Goal: Task Accomplishment & Management: Manage account settings

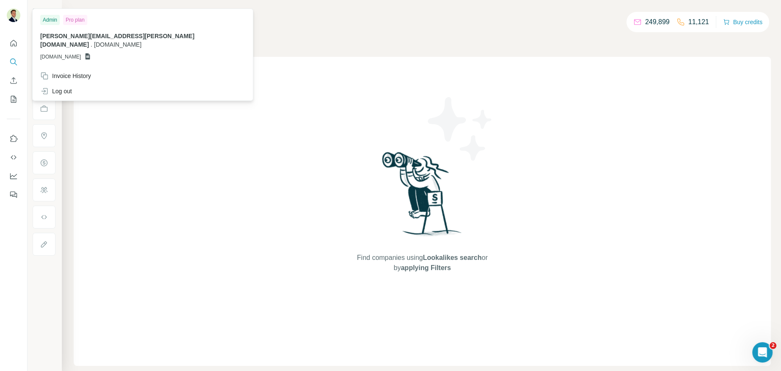
drag, startPoint x: 0, startPoint y: 0, endPoint x: 185, endPoint y: 114, distance: 217.1
click at [185, 114] on div "Find companies using Lookalikes search or by applying Filters" at bounding box center [422, 211] width 697 height 309
drag, startPoint x: 14, startPoint y: 39, endPoint x: 22, endPoint y: 40, distance: 8.1
click at [14, 39] on icon "Quick start" at bounding box center [13, 43] width 8 height 8
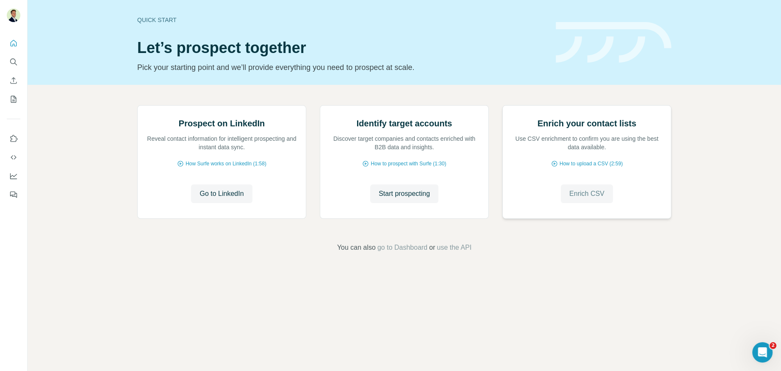
click at [598, 199] on span "Enrich CSV" at bounding box center [586, 194] width 35 height 10
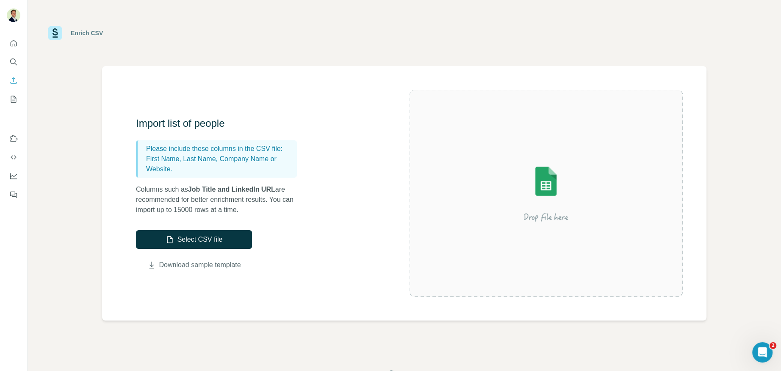
click at [191, 266] on link "Download sample template" at bounding box center [200, 265] width 82 height 10
click at [202, 239] on button "Select CSV file" at bounding box center [194, 239] width 116 height 19
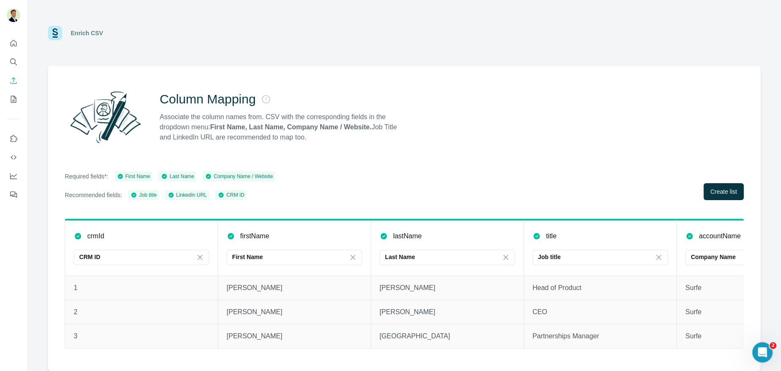
drag, startPoint x: 716, startPoint y: 195, endPoint x: 639, endPoint y: 194, distance: 77.1
click at [716, 195] on span "Create list" at bounding box center [724, 191] width 27 height 8
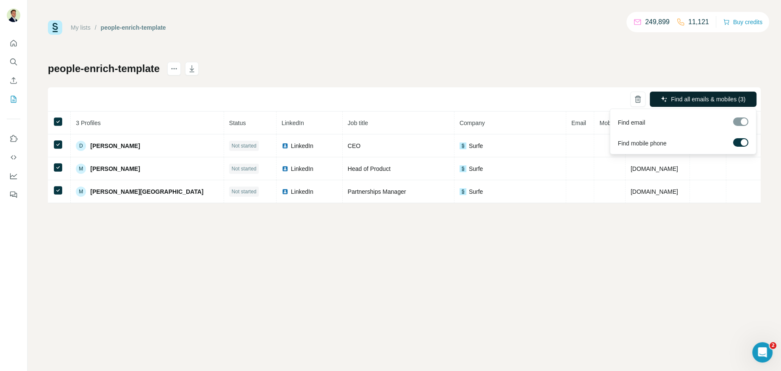
click at [683, 100] on span "Find all emails & mobiles (3)" at bounding box center [708, 99] width 75 height 8
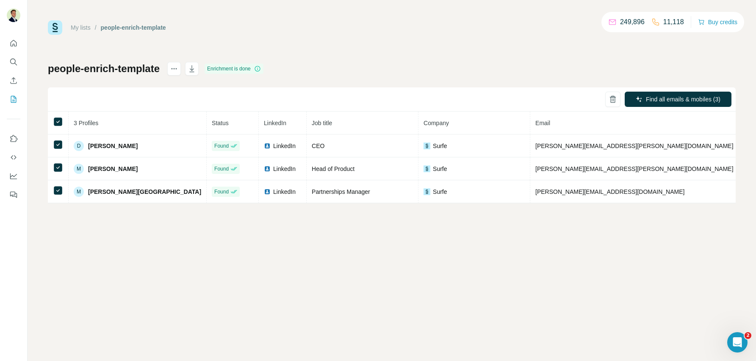
click at [472, 50] on div "My lists / people-enrich-template 249,896 11,118 Buy credits people-enrich-temp…" at bounding box center [392, 111] width 688 height 183
click at [13, 44] on icon "Quick start" at bounding box center [14, 43] width 6 height 6
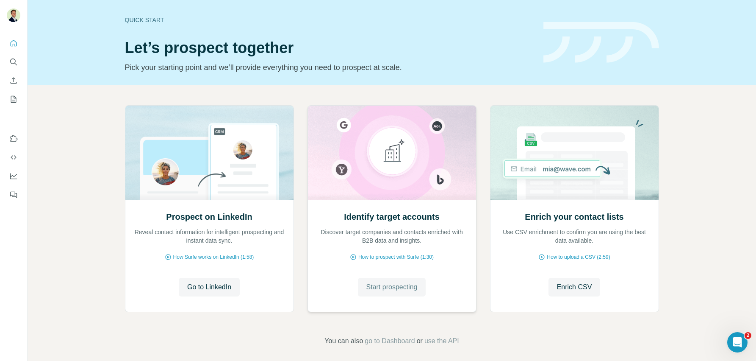
click at [383, 289] on span "Start prospecting" at bounding box center [391, 287] width 51 height 10
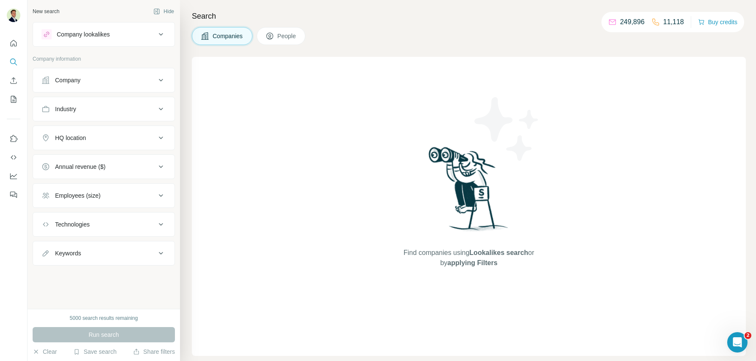
click at [96, 39] on div "Company lookalikes" at bounding box center [99, 34] width 114 height 10
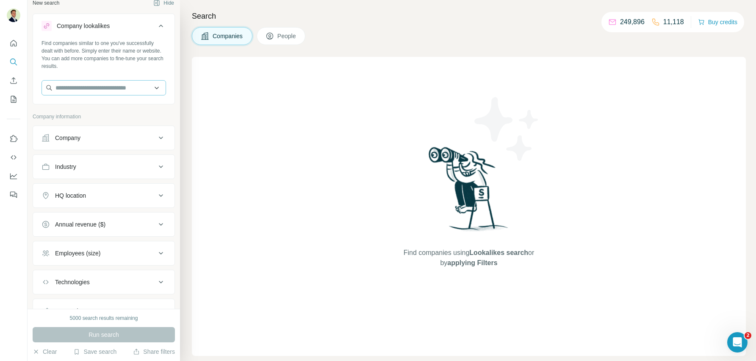
scroll to position [14, 0]
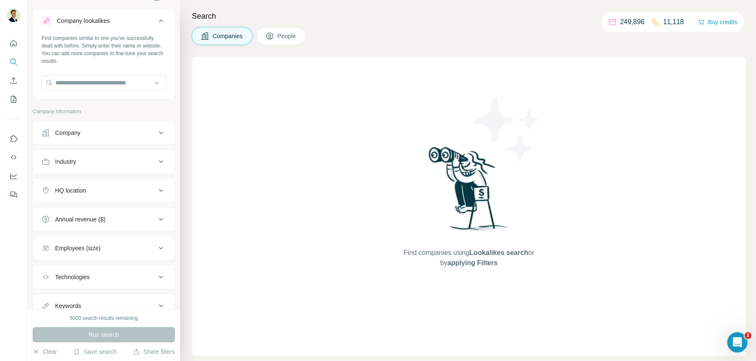
click at [84, 99] on div "Company lookalikes Find companies similar to one you've successfully dealt with…" at bounding box center [104, 162] width 142 height 309
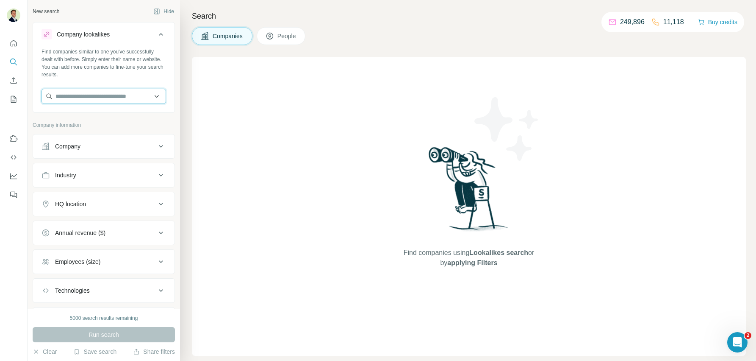
click at [68, 99] on input "text" at bounding box center [104, 96] width 125 height 15
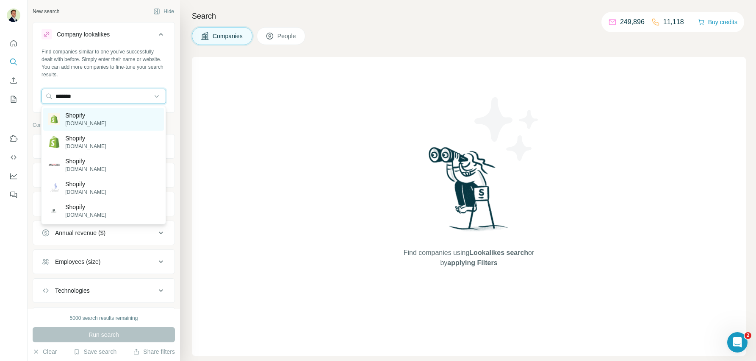
type input "*******"
click at [92, 119] on p "[DOMAIN_NAME]" at bounding box center [85, 123] width 41 height 8
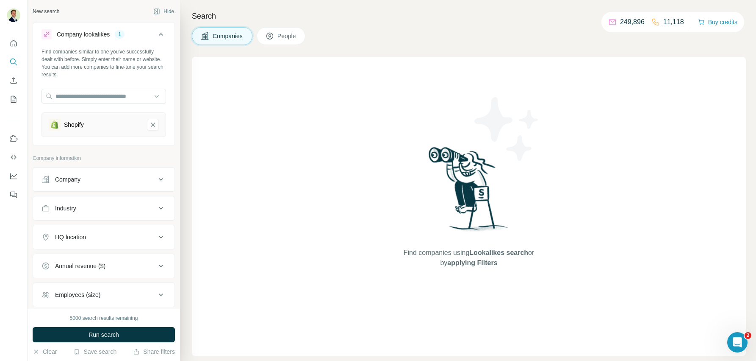
drag, startPoint x: 153, startPoint y: 124, endPoint x: 148, endPoint y: 119, distance: 6.9
click at [153, 124] on icon "Shopify-remove-button" at bounding box center [153, 124] width 4 height 4
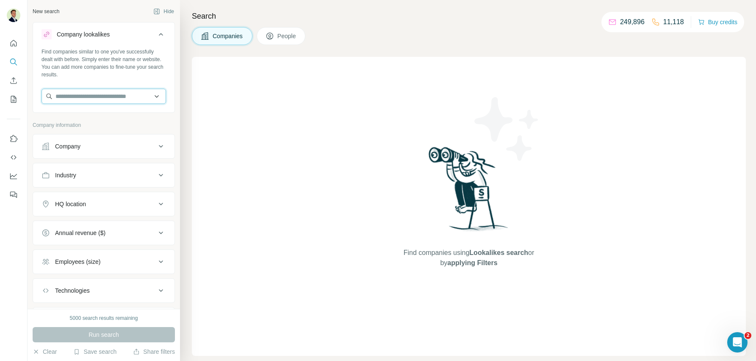
click at [99, 93] on input "text" at bounding box center [104, 96] width 125 height 15
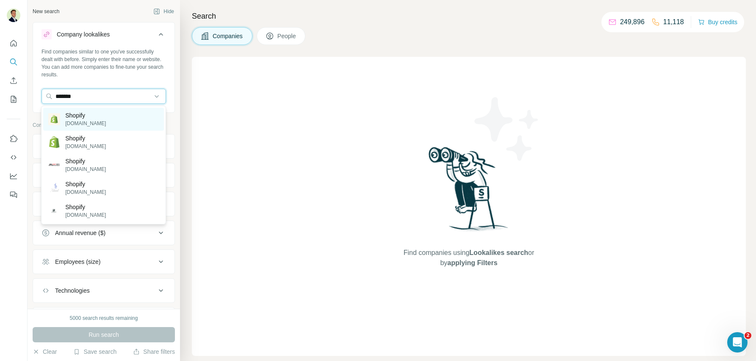
type input "*******"
click at [99, 118] on div "Shopify [DOMAIN_NAME]" at bounding box center [103, 119] width 121 height 23
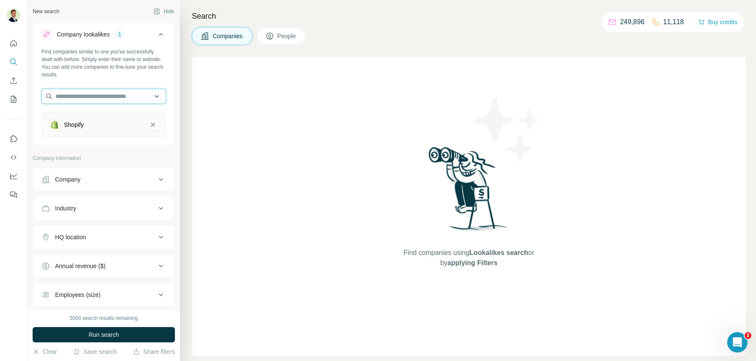
click at [97, 95] on input "text" at bounding box center [104, 96] width 125 height 15
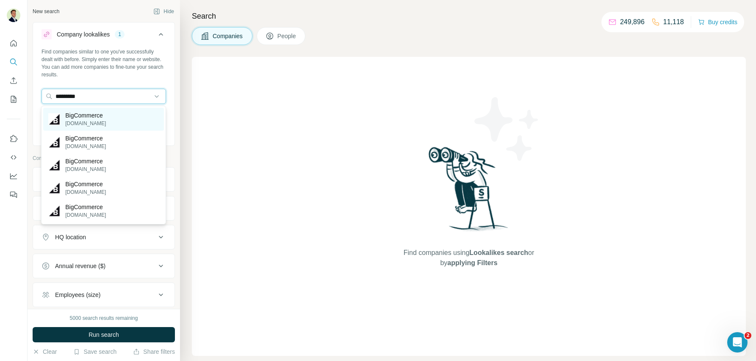
type input "*********"
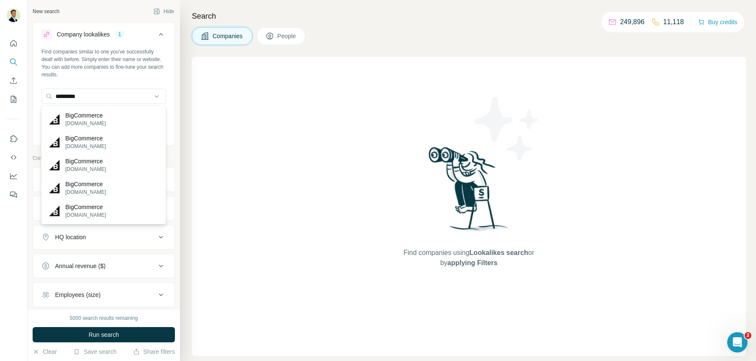
click at [102, 114] on p "BigCommerce" at bounding box center [85, 115] width 41 height 8
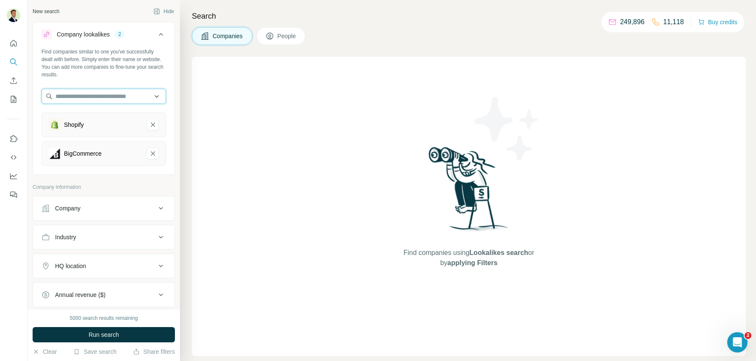
click at [100, 95] on input "text" at bounding box center [104, 96] width 125 height 15
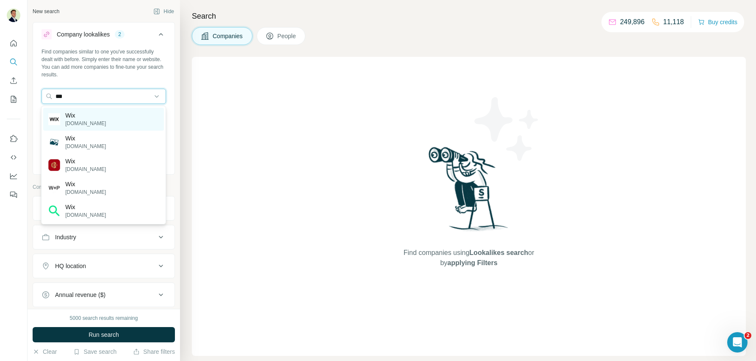
type input "***"
click at [97, 114] on div "Wix [DOMAIN_NAME]" at bounding box center [103, 119] width 121 height 23
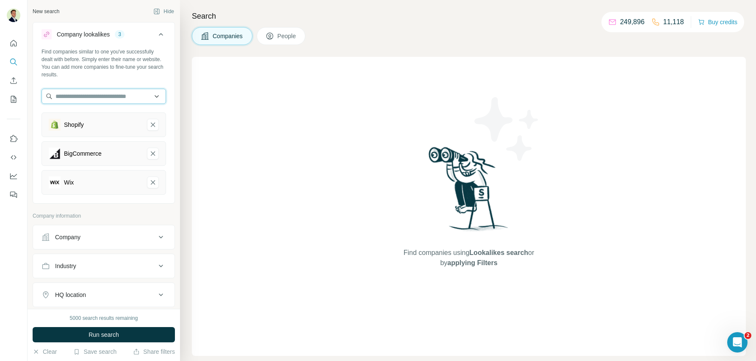
click at [96, 98] on input "text" at bounding box center [104, 96] width 125 height 15
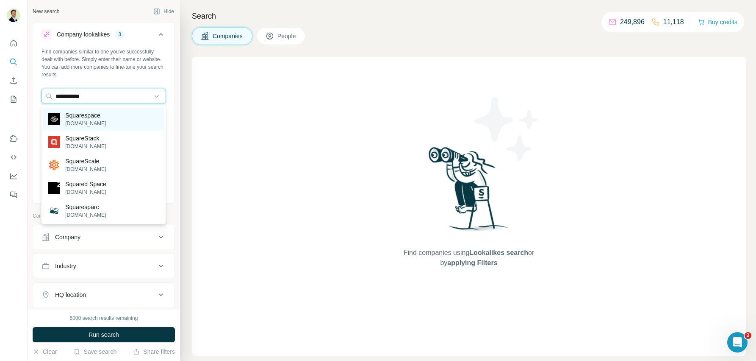
type input "**********"
click at [92, 115] on p "Squarespace" at bounding box center [85, 115] width 41 height 8
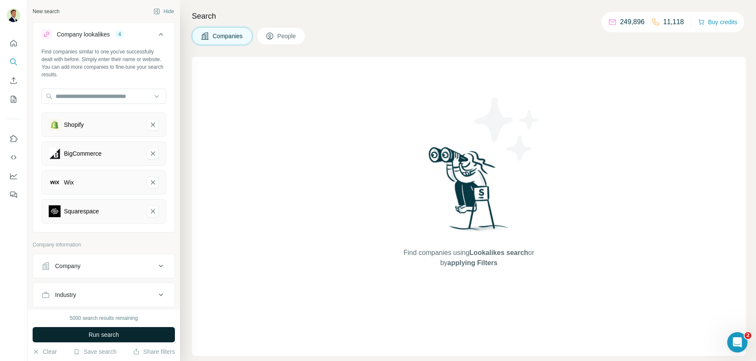
click at [100, 334] on span "Run search" at bounding box center [104, 334] width 31 height 8
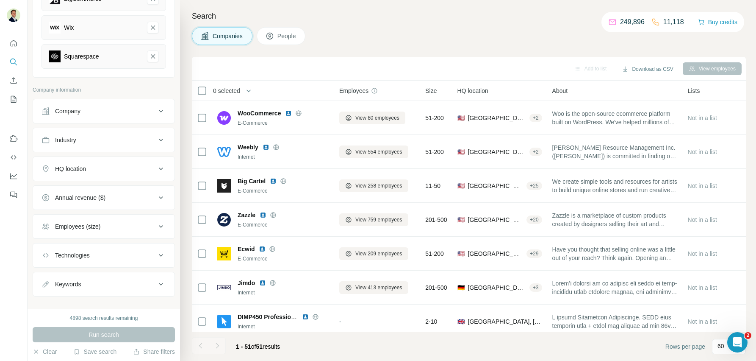
scroll to position [159, 0]
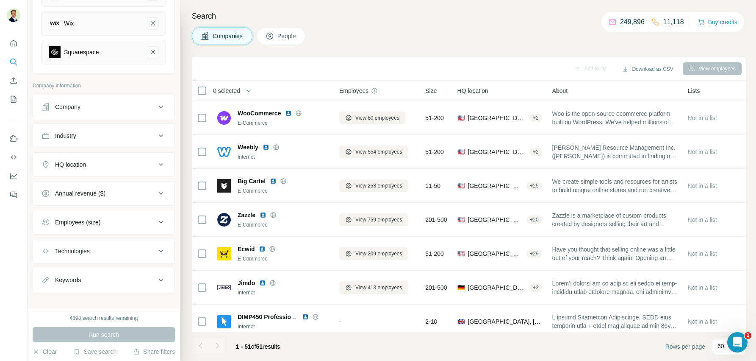
click at [81, 138] on button "Industry" at bounding box center [104, 135] width 142 height 20
click at [79, 157] on input at bounding box center [99, 156] width 105 height 9
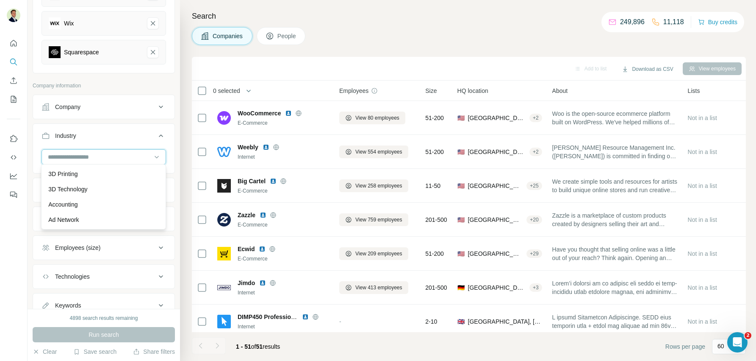
click at [69, 156] on input at bounding box center [99, 156] width 105 height 9
click at [62, 154] on input at bounding box center [99, 156] width 105 height 9
click at [103, 132] on div "Industry" at bounding box center [99, 135] width 114 height 8
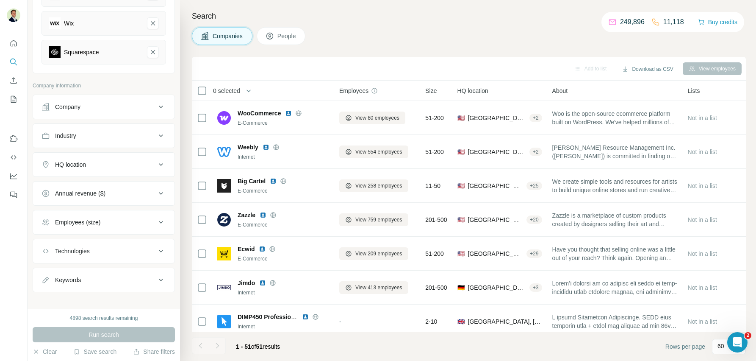
click at [152, 133] on div "Industry" at bounding box center [99, 135] width 114 height 8
click at [67, 155] on input at bounding box center [99, 156] width 105 height 9
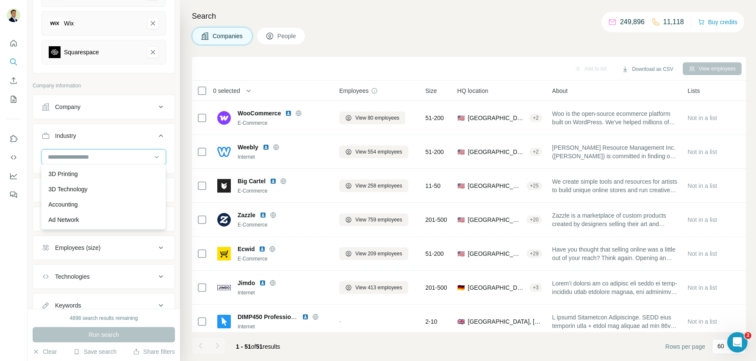
drag, startPoint x: 60, startPoint y: 155, endPoint x: 54, endPoint y: 155, distance: 5.5
click at [60, 155] on input at bounding box center [99, 156] width 105 height 9
click at [53, 155] on input at bounding box center [99, 156] width 105 height 9
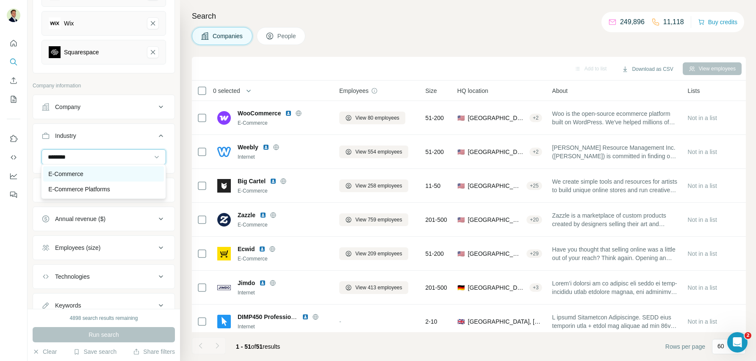
type input "********"
click at [56, 172] on p "E-Commerce" at bounding box center [65, 173] width 35 height 8
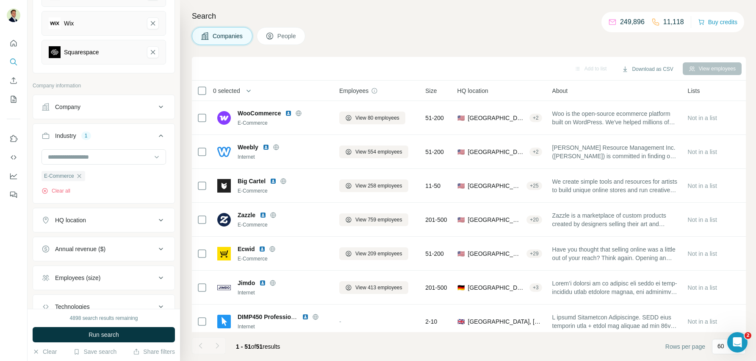
scroll to position [217, 0]
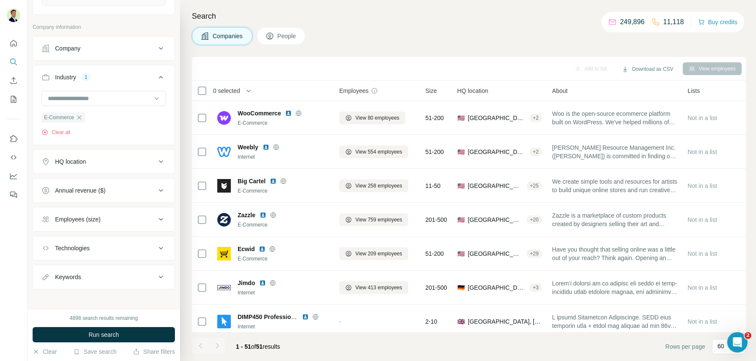
click at [93, 163] on div "HQ location" at bounding box center [99, 161] width 114 height 8
click at [91, 178] on input "text" at bounding box center [104, 182] width 125 height 15
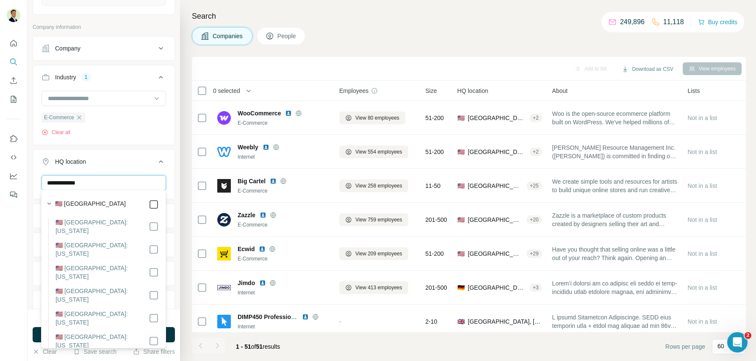
type input "**********"
click at [160, 158] on icon at bounding box center [161, 161] width 10 height 10
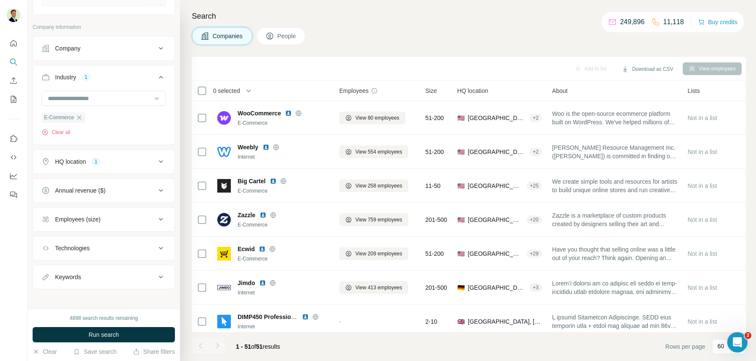
click at [103, 334] on span "Run search" at bounding box center [104, 334] width 31 height 8
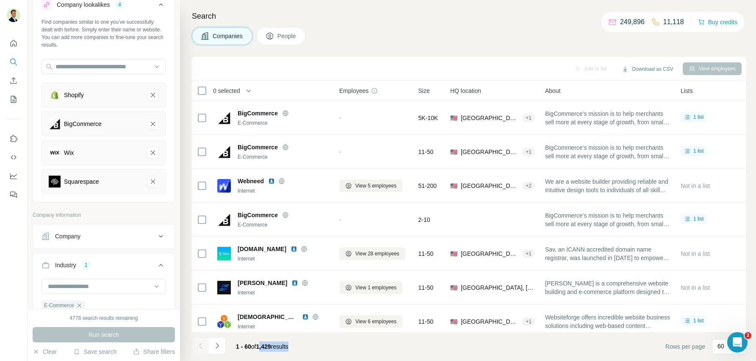
drag, startPoint x: 297, startPoint y: 346, endPoint x: 260, endPoint y: 345, distance: 36.4
click at [260, 345] on span "1 - 60 of 1,429 results" at bounding box center [262, 346] width 53 height 7
click at [330, 347] on footer "1 - 60 of 1,429 results Rows per page 60" at bounding box center [469, 346] width 554 height 29
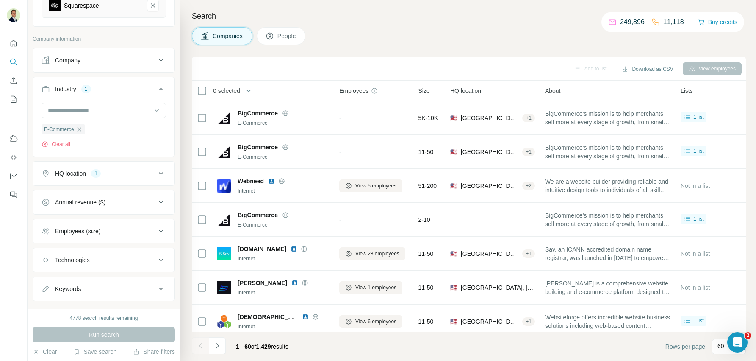
scroll to position [207, 0]
click at [118, 200] on div "Annual revenue ($)" at bounding box center [99, 200] width 114 height 8
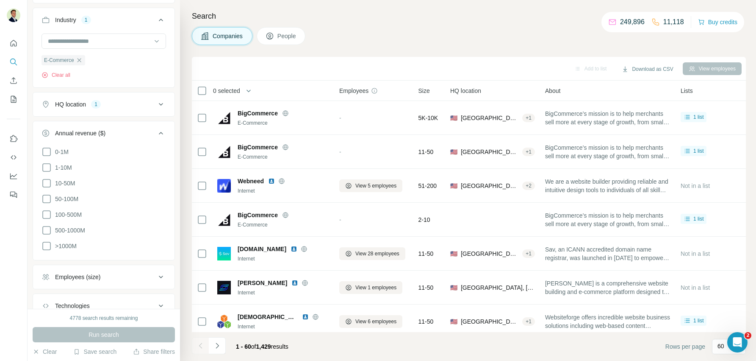
scroll to position [281, 0]
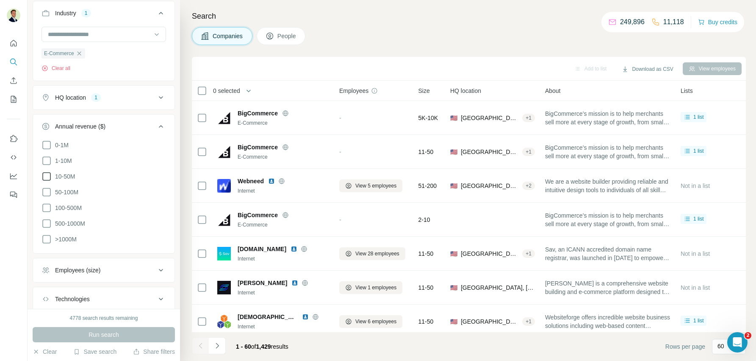
click at [47, 173] on icon at bounding box center [47, 176] width 10 height 10
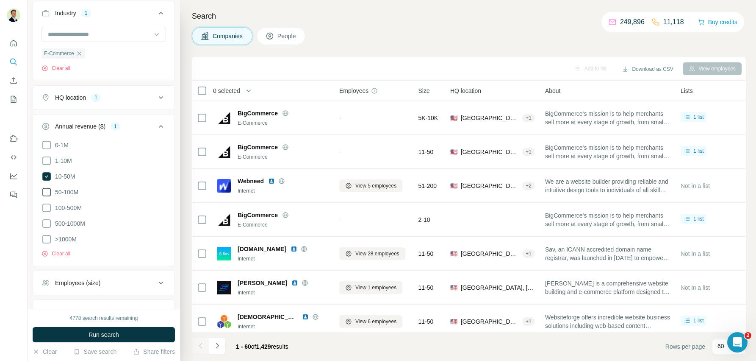
click at [46, 187] on icon at bounding box center [47, 192] width 10 height 10
click at [47, 204] on icon at bounding box center [47, 208] width 10 height 10
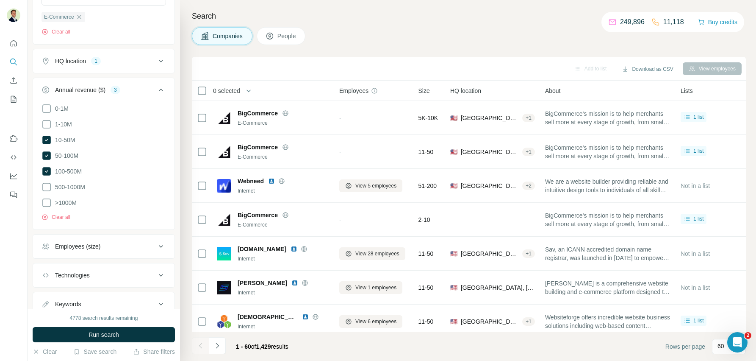
scroll to position [320, 0]
click at [98, 334] on span "Run search" at bounding box center [104, 334] width 31 height 8
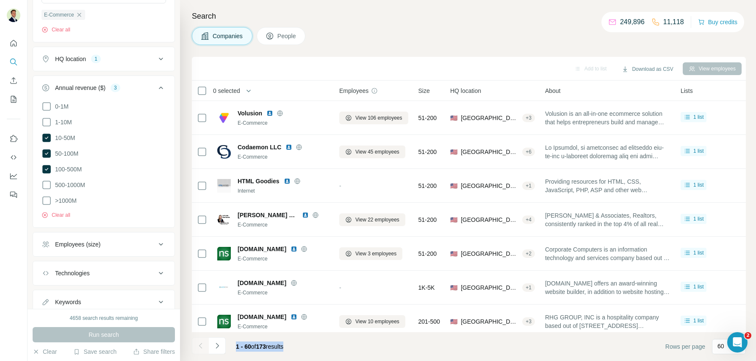
drag, startPoint x: 303, startPoint y: 345, endPoint x: 233, endPoint y: 346, distance: 69.5
click at [231, 346] on footer "1 - 60 of 173 results Rows per page 60" at bounding box center [469, 346] width 554 height 29
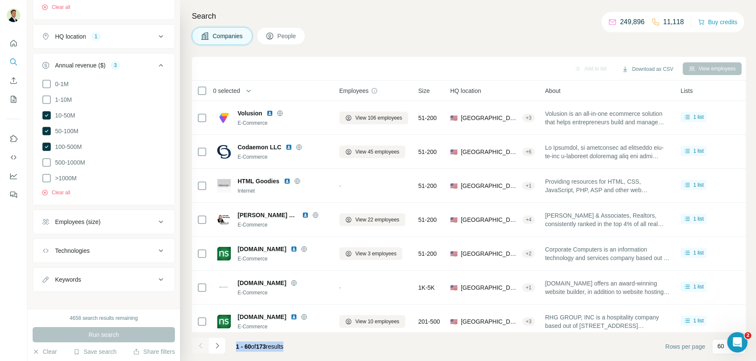
click at [120, 217] on div "Employees (size)" at bounding box center [99, 221] width 114 height 8
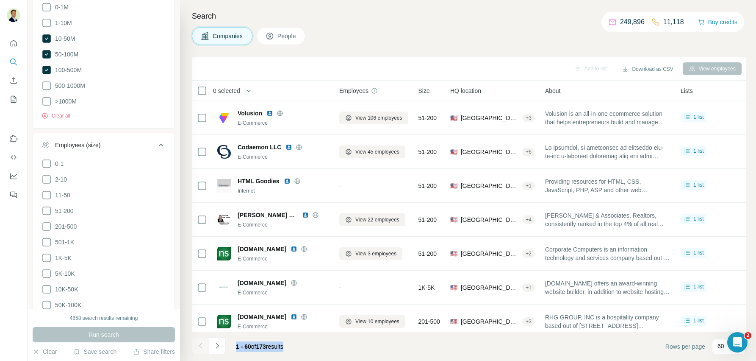
scroll to position [422, 0]
click at [46, 203] on icon at bounding box center [47, 208] width 10 height 10
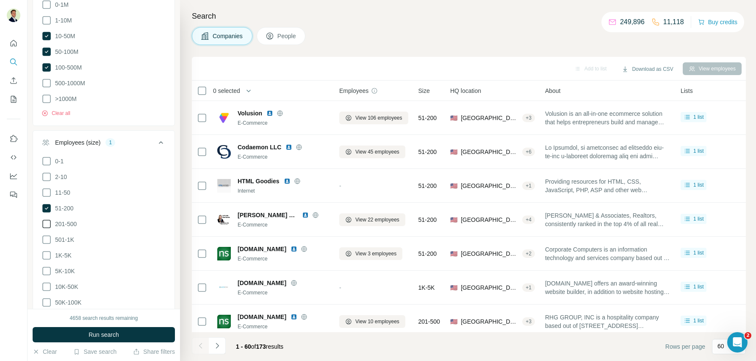
click at [46, 219] on icon at bounding box center [47, 224] width 10 height 10
click at [47, 234] on icon at bounding box center [47, 239] width 10 height 10
click at [104, 336] on span "Run search" at bounding box center [104, 334] width 31 height 8
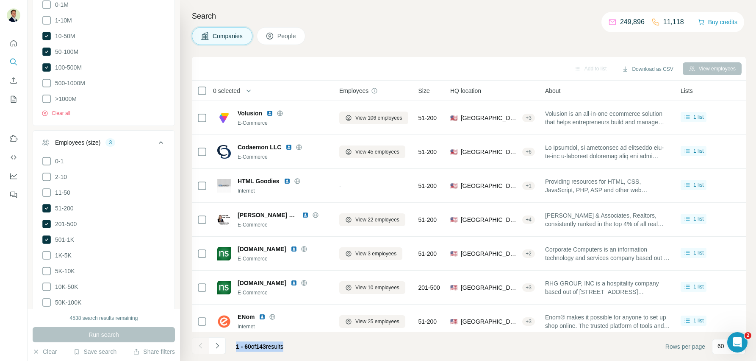
drag, startPoint x: 305, startPoint y: 344, endPoint x: 268, endPoint y: 346, distance: 36.5
click at [235, 345] on footer "1 - 60 of 143 results Rows per page 60" at bounding box center [469, 346] width 554 height 29
click at [310, 346] on footer "1 - 60 of 143 results Rows per page 60" at bounding box center [469, 346] width 554 height 29
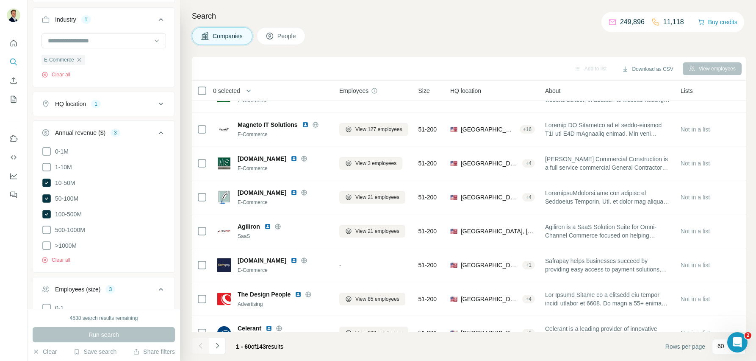
scroll to position [261, 0]
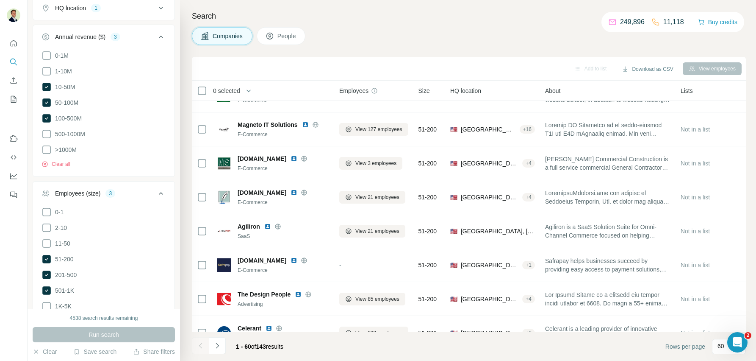
click at [94, 189] on div "Employees (size)" at bounding box center [77, 193] width 45 height 8
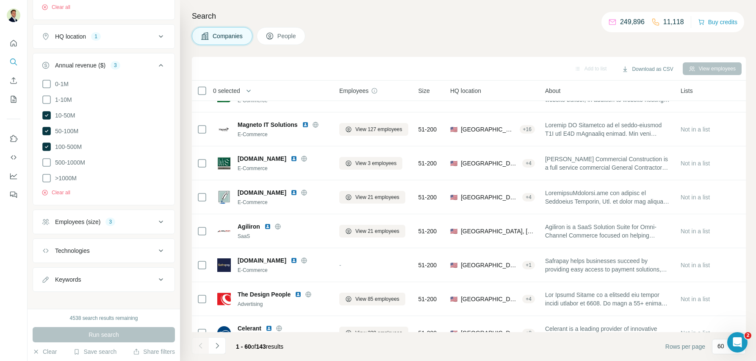
click at [86, 61] on div "Annual revenue ($)" at bounding box center [80, 65] width 50 height 8
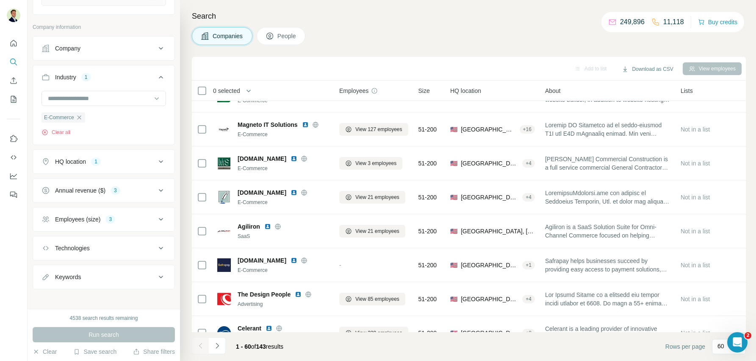
click at [92, 239] on button "Technologies" at bounding box center [104, 248] width 142 height 20
click at [92, 264] on input "text" at bounding box center [104, 268] width 125 height 15
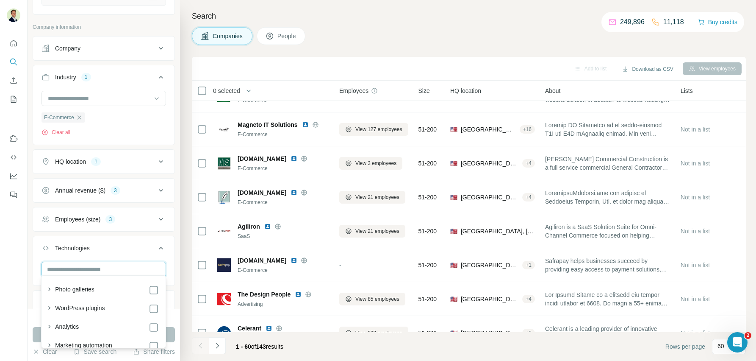
scroll to position [5, 0]
click at [84, 247] on div "Technologies" at bounding box center [72, 248] width 35 height 8
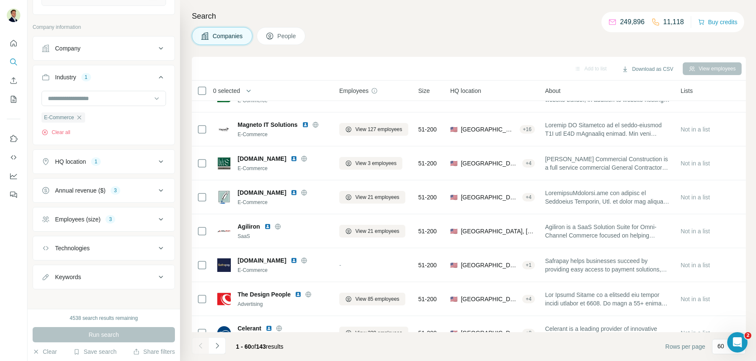
scroll to position [214, 0]
drag, startPoint x: 84, startPoint y: 247, endPoint x: 94, endPoint y: 255, distance: 12.4
click at [84, 247] on div "Technologies" at bounding box center [72, 251] width 35 height 8
click at [100, 271] on div at bounding box center [104, 267] width 125 height 17
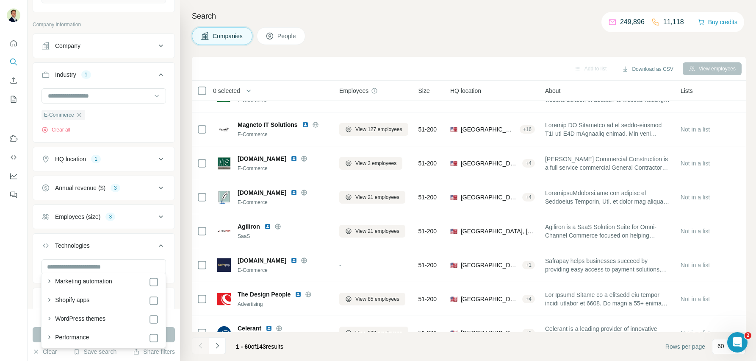
scroll to position [46, 0]
click at [75, 245] on div "Technologies" at bounding box center [72, 245] width 35 height 8
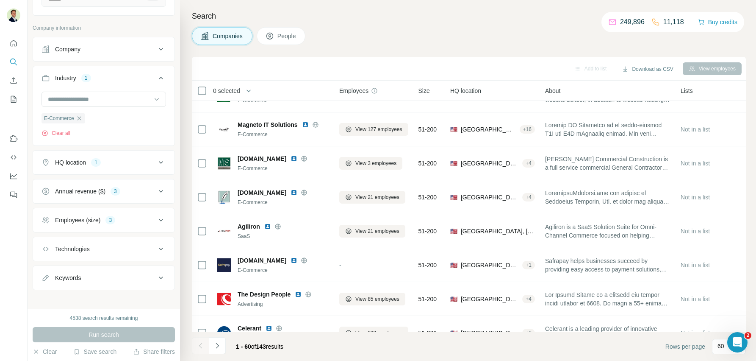
click at [97, 246] on div "Technologies" at bounding box center [99, 248] width 114 height 8
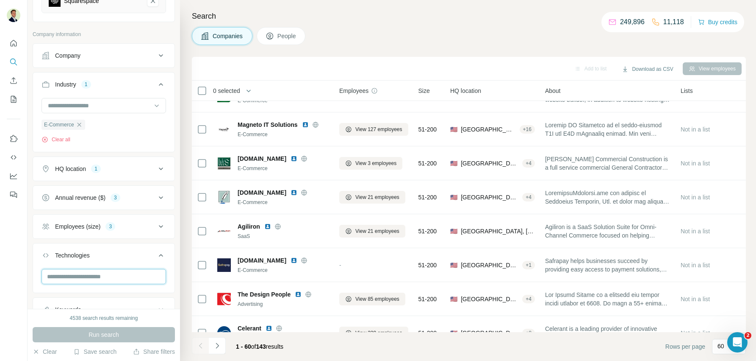
click at [83, 277] on input "text" at bounding box center [104, 276] width 125 height 15
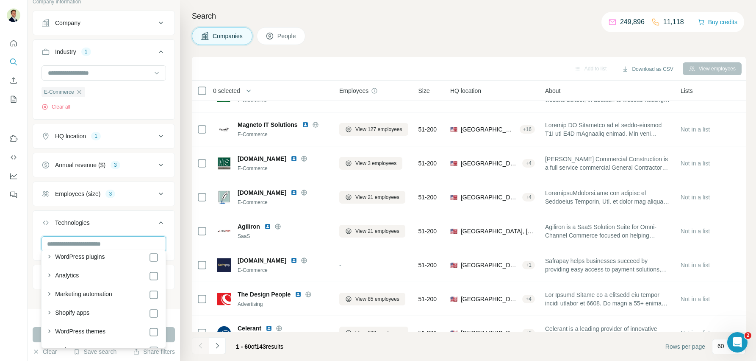
scroll to position [28, 0]
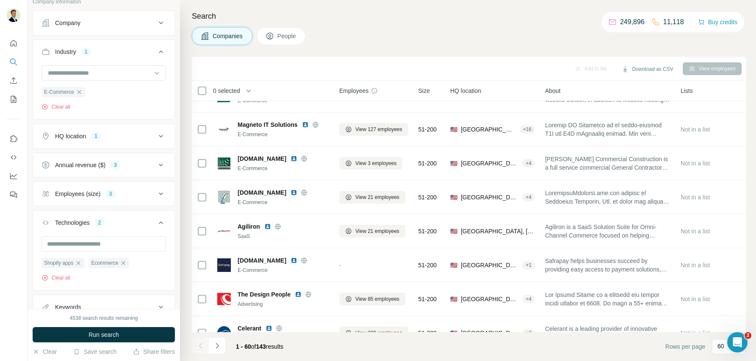
click at [163, 222] on icon at bounding box center [161, 222] width 10 height 10
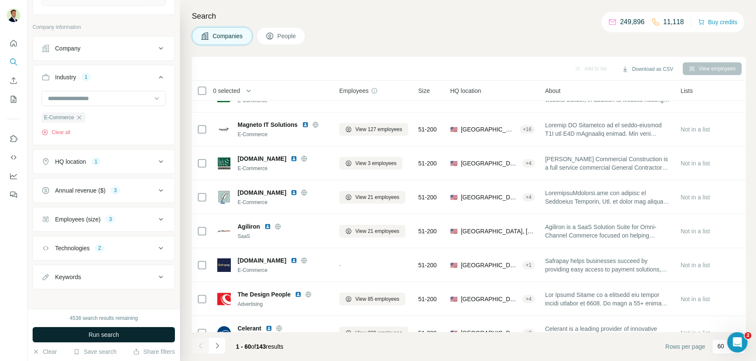
click at [91, 337] on span "Run search" at bounding box center [104, 334] width 31 height 8
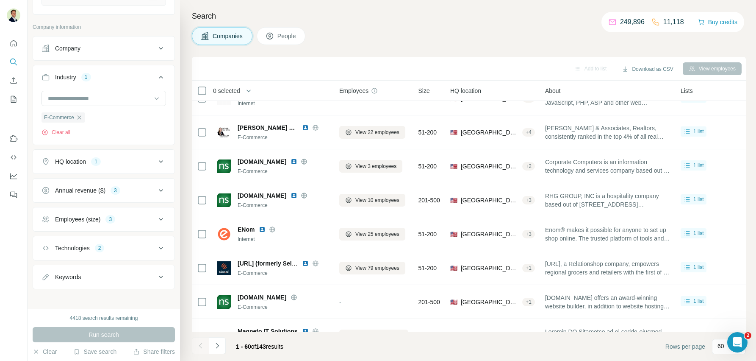
scroll to position [0, 0]
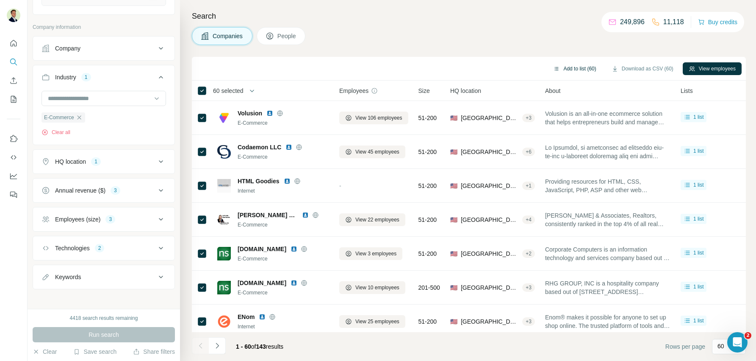
click at [573, 68] on button "Add to list (60)" at bounding box center [574, 68] width 55 height 13
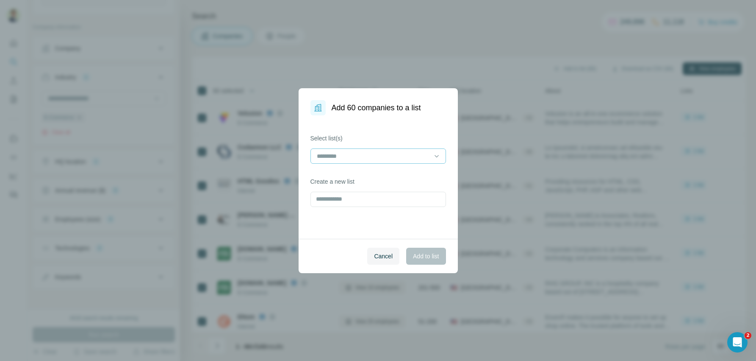
click at [390, 155] on input at bounding box center [373, 155] width 114 height 9
click at [358, 175] on p "Shopify Lookalikes" at bounding box center [343, 175] width 50 height 8
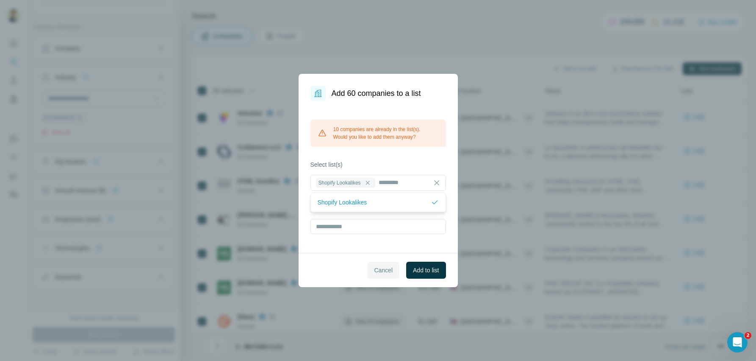
click at [378, 266] on span "Cancel" at bounding box center [383, 270] width 19 height 8
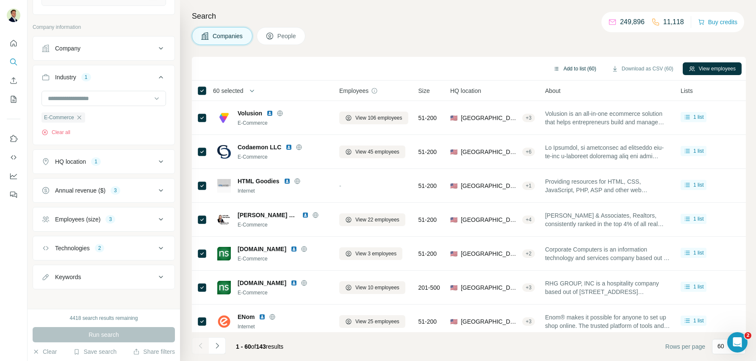
click at [582, 67] on button "Add to list (60)" at bounding box center [574, 68] width 55 height 13
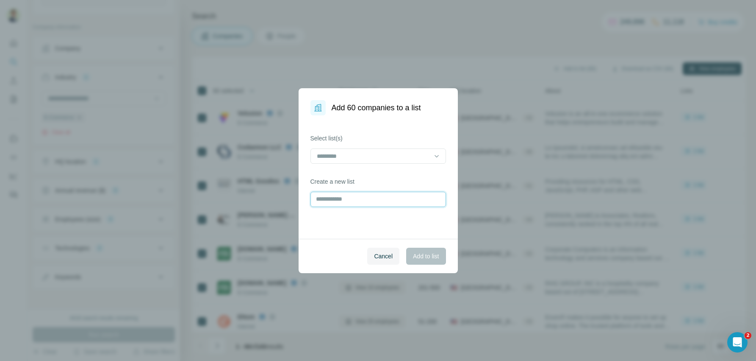
click at [350, 201] on input "text" at bounding box center [379, 199] width 136 height 15
type input "*"
drag, startPoint x: 399, startPoint y: 200, endPoint x: 304, endPoint y: 203, distance: 95.0
click at [304, 203] on div "**********" at bounding box center [378, 176] width 159 height 123
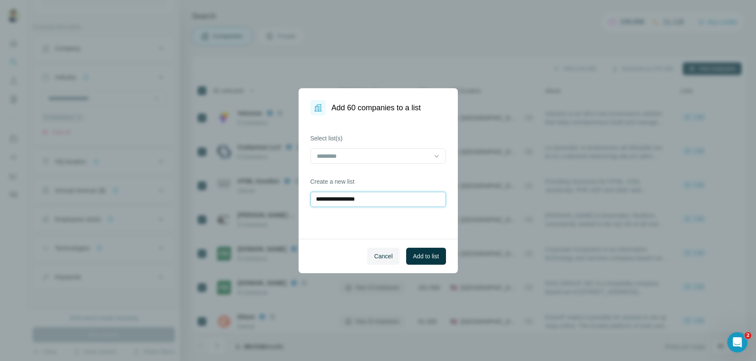
drag, startPoint x: 345, startPoint y: 197, endPoint x: 294, endPoint y: 196, distance: 51.3
click at [294, 196] on div "**********" at bounding box center [378, 180] width 756 height 361
type input "**********"
click at [429, 255] on span "Add to list" at bounding box center [426, 256] width 26 height 8
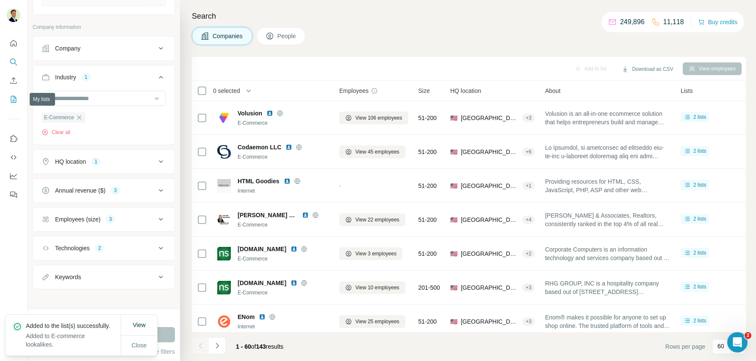
click at [11, 98] on icon "My lists" at bounding box center [14, 99] width 6 height 7
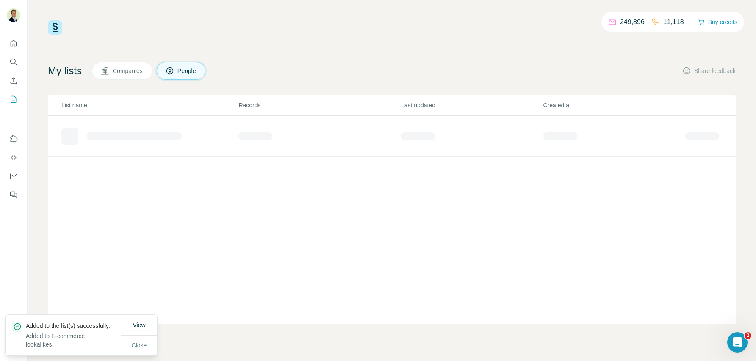
click at [118, 69] on span "Companies" at bounding box center [128, 71] width 31 height 8
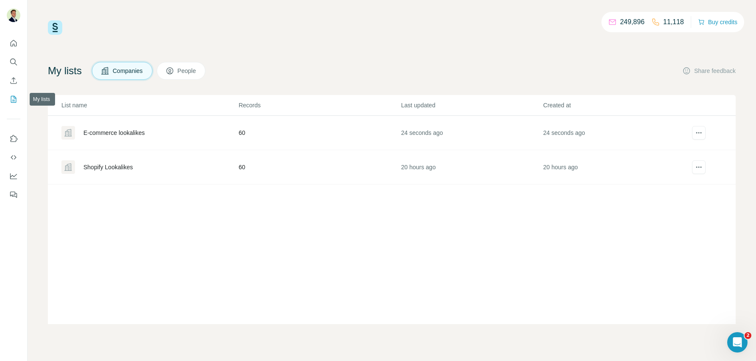
click at [13, 97] on icon "My lists" at bounding box center [13, 99] width 8 height 8
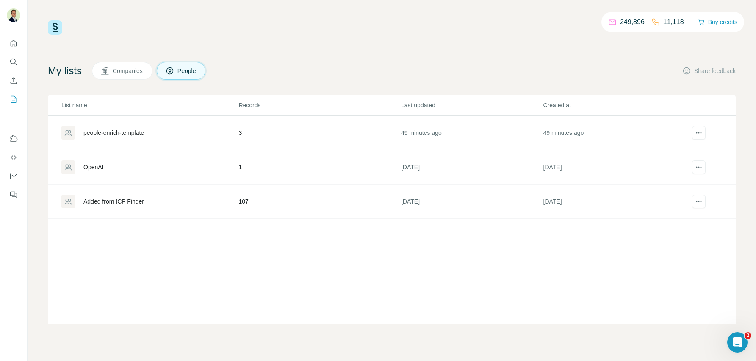
drag, startPoint x: 14, startPoint y: 33, endPoint x: 12, endPoint y: 41, distance: 7.3
click at [14, 33] on div at bounding box center [13, 117] width 27 height 172
click at [12, 41] on icon "Quick start" at bounding box center [14, 43] width 6 height 6
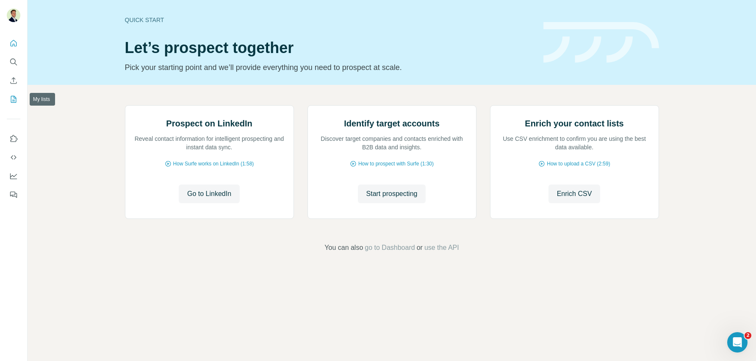
click at [14, 100] on icon "My lists" at bounding box center [14, 99] width 4 height 6
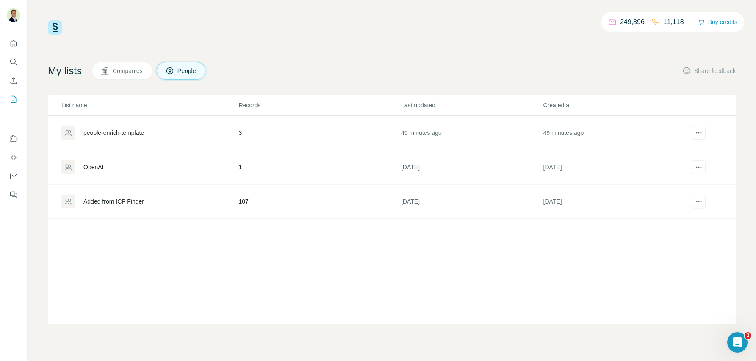
click at [117, 72] on span "Companies" at bounding box center [128, 71] width 31 height 8
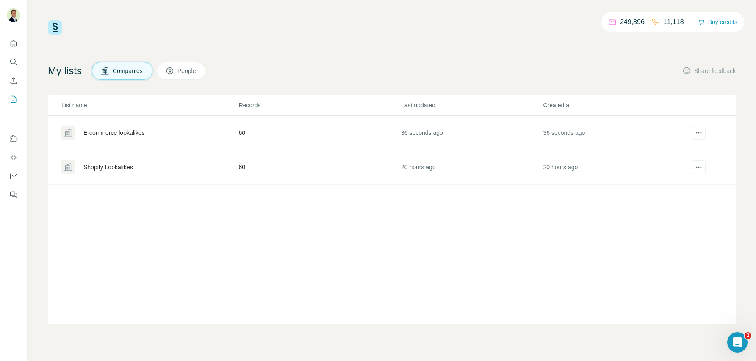
click at [114, 133] on div "E-commerce lookalikes" at bounding box center [113, 132] width 61 height 8
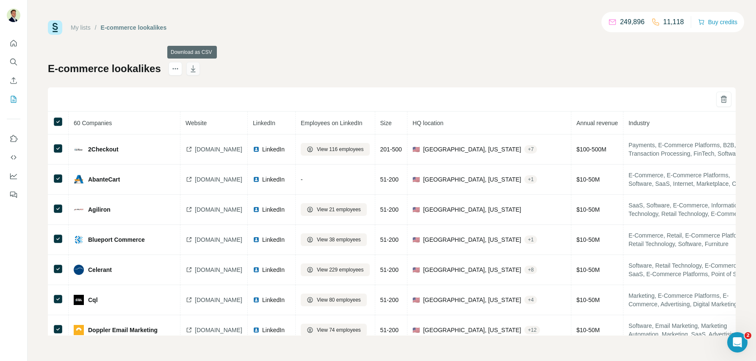
click at [195, 70] on icon "button" at bounding box center [193, 68] width 8 height 8
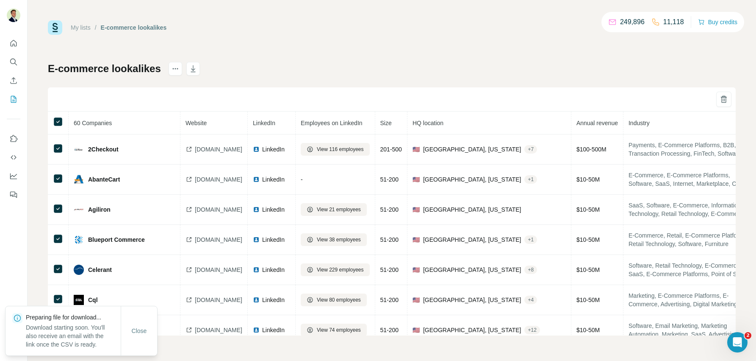
click at [426, 41] on div "My lists / E-commerce lookalikes 249,896 11,118 Buy credits E-commerce lookalik…" at bounding box center [392, 177] width 688 height 315
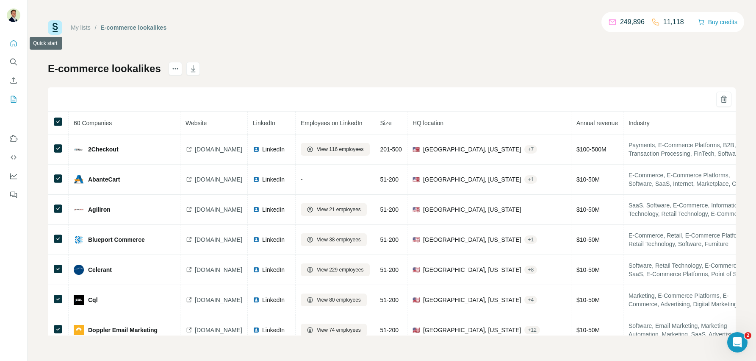
click at [17, 42] on icon "Quick start" at bounding box center [13, 43] width 8 height 8
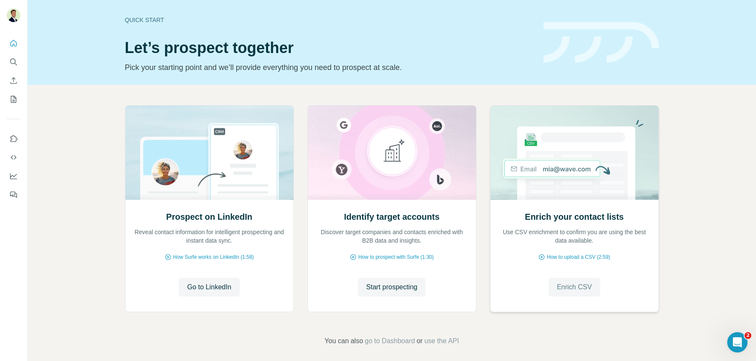
click at [573, 291] on span "Enrich CSV" at bounding box center [574, 287] width 35 height 10
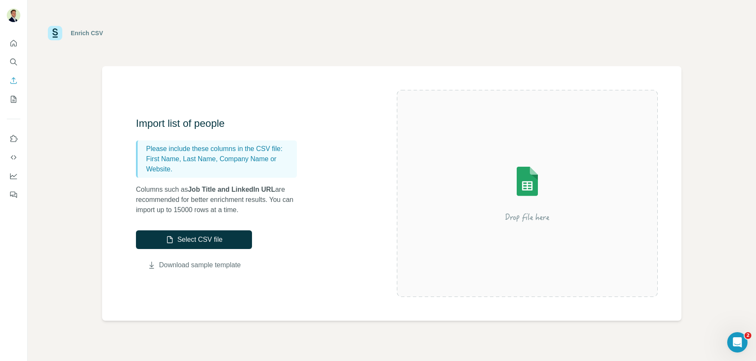
click at [196, 265] on link "Download sample template" at bounding box center [200, 265] width 82 height 10
click at [196, 237] on button "Select CSV file" at bounding box center [194, 239] width 116 height 19
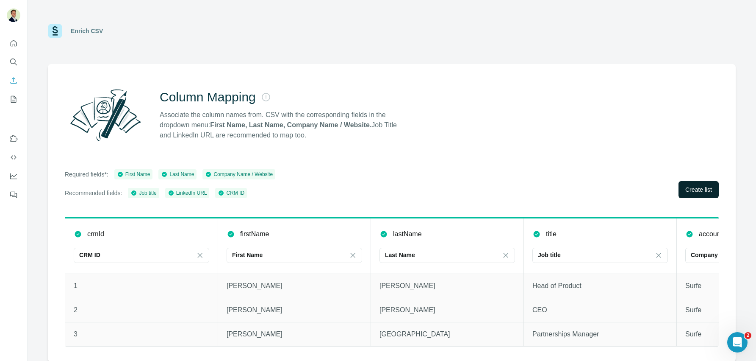
click at [694, 189] on span "Create list" at bounding box center [699, 189] width 27 height 8
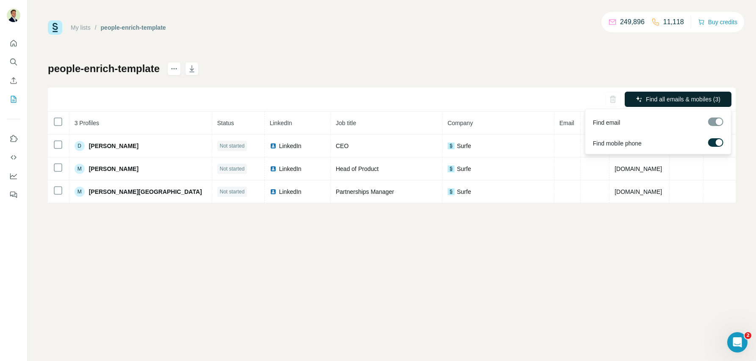
click at [659, 101] on span "Find all emails & mobiles (3)" at bounding box center [683, 99] width 75 height 8
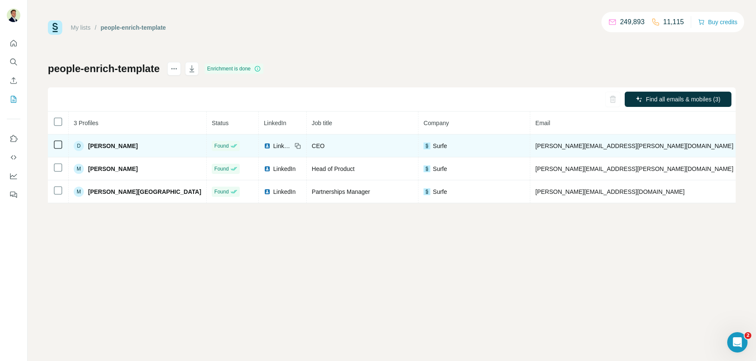
scroll to position [0, 6]
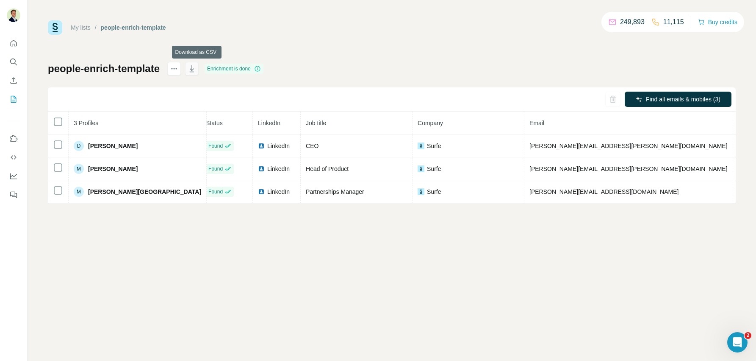
click at [196, 71] on icon "button" at bounding box center [192, 68] width 8 height 8
click at [513, 58] on div "My lists / people-enrich-template 249,893 11,115 Buy credits people-enrich-temp…" at bounding box center [392, 111] width 688 height 183
